Goal: Complete application form

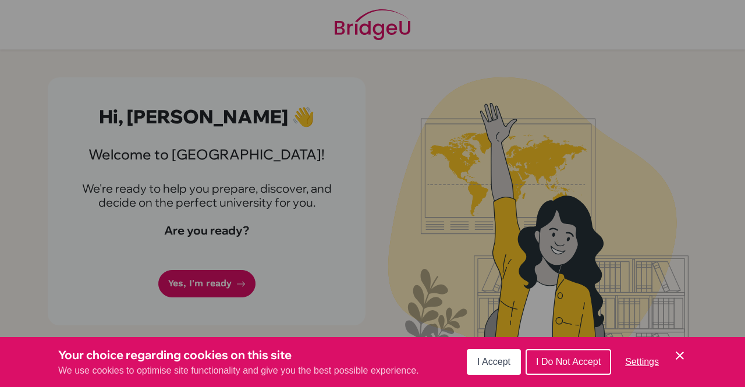
click at [492, 361] on span "I Accept" at bounding box center [493, 362] width 33 height 10
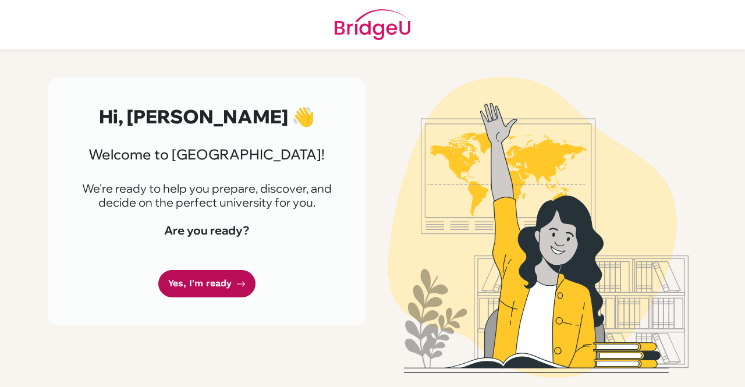
click at [198, 289] on link "Yes, I'm ready" at bounding box center [206, 283] width 97 height 27
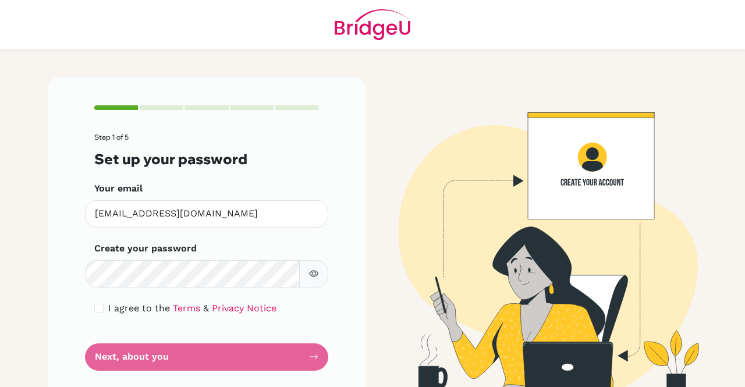
click at [309, 275] on icon "button" at bounding box center [313, 273] width 9 height 9
click at [310, 271] on icon "button" at bounding box center [313, 273] width 9 height 9
click at [96, 308] on input "checkbox" at bounding box center [98, 308] width 9 height 9
checkbox input "true"
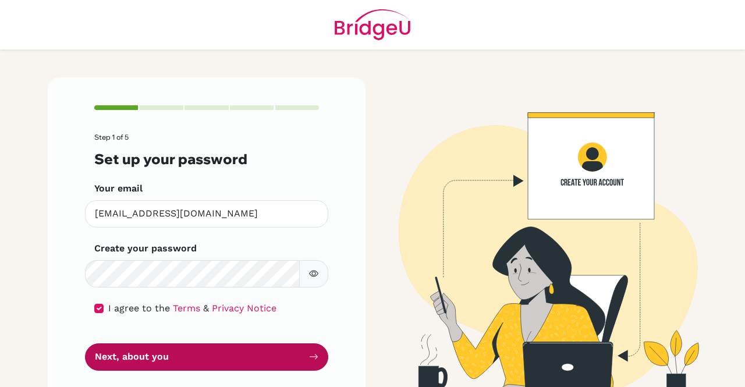
click at [177, 353] on button "Next, about you" at bounding box center [206, 356] width 243 height 27
click at [294, 360] on button "Next, about you" at bounding box center [206, 356] width 243 height 27
